Goal: Information Seeking & Learning: Find contact information

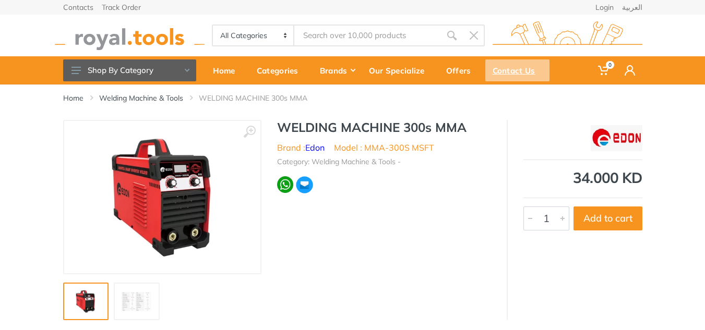
click at [518, 65] on div "Contact Us" at bounding box center [517, 70] width 64 height 22
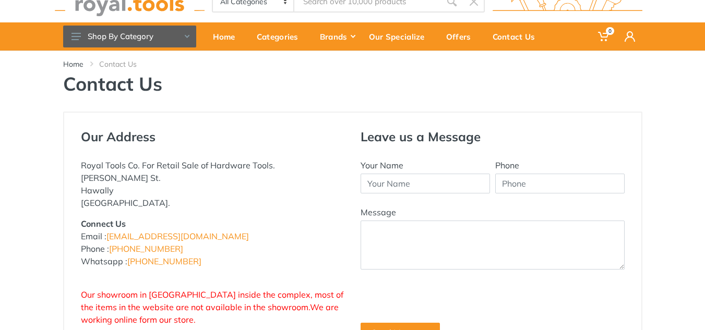
scroll to position [52, 0]
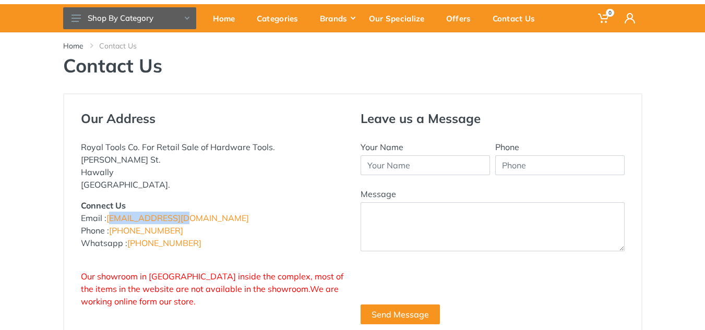
drag, startPoint x: 185, startPoint y: 216, endPoint x: 127, endPoint y: 209, distance: 58.9
click at [113, 214] on p "Connect Us Email : [EMAIL_ADDRESS][DOMAIN_NAME] Phone : [PHONE_NUMBER] Whatsapp…" at bounding box center [213, 224] width 264 height 50
click at [180, 213] on p "Connect Us Email : [EMAIL_ADDRESS][DOMAIN_NAME] Phone : [PHONE_NUMBER] Whatsapp…" at bounding box center [213, 224] width 264 height 50
drag, startPoint x: 175, startPoint y: 221, endPoint x: 108, endPoint y: 222, distance: 66.8
click at [108, 222] on p "Connect Us Email : [EMAIL_ADDRESS][DOMAIN_NAME] Phone : [PHONE_NUMBER] Whatsapp…" at bounding box center [213, 224] width 264 height 50
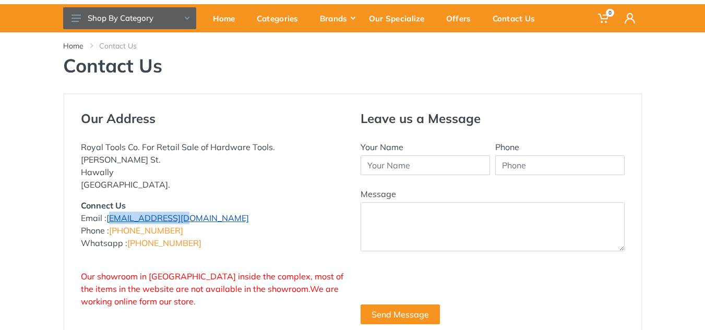
copy link "[EMAIL_ADDRESS][DOMAIN_NAME]"
